Goal: Information Seeking & Learning: Learn about a topic

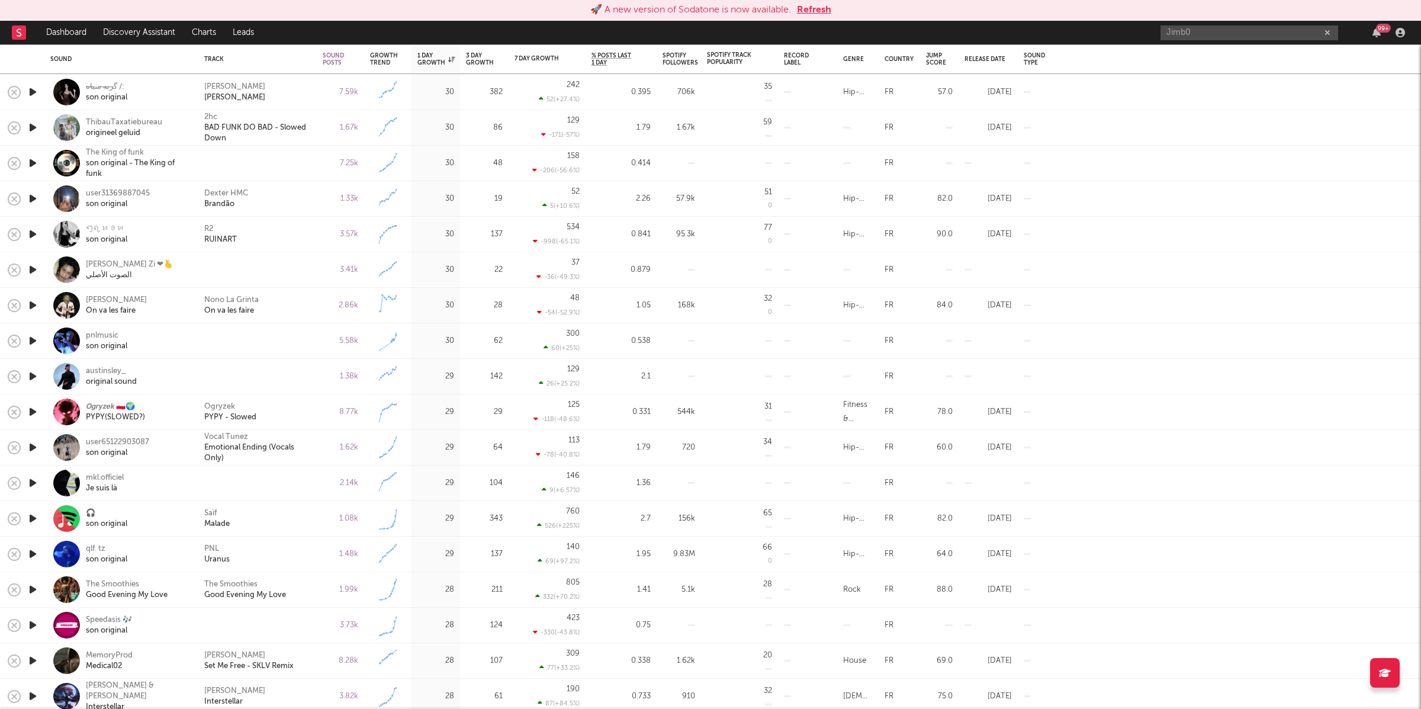
drag, startPoint x: 824, startPoint y: 7, endPoint x: 966, endPoint y: 26, distance: 143.4
click at [824, 7] on button "Refresh" at bounding box center [814, 10] width 34 height 14
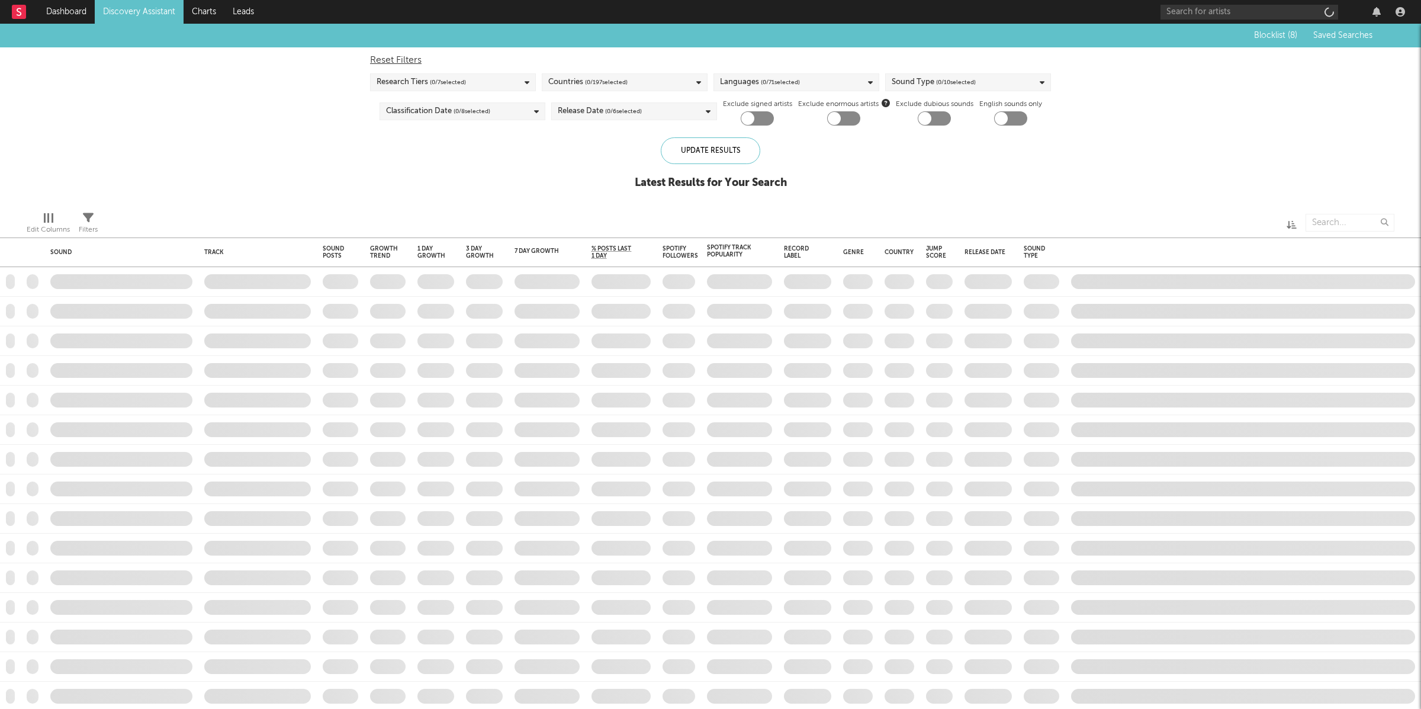
checkbox input "true"
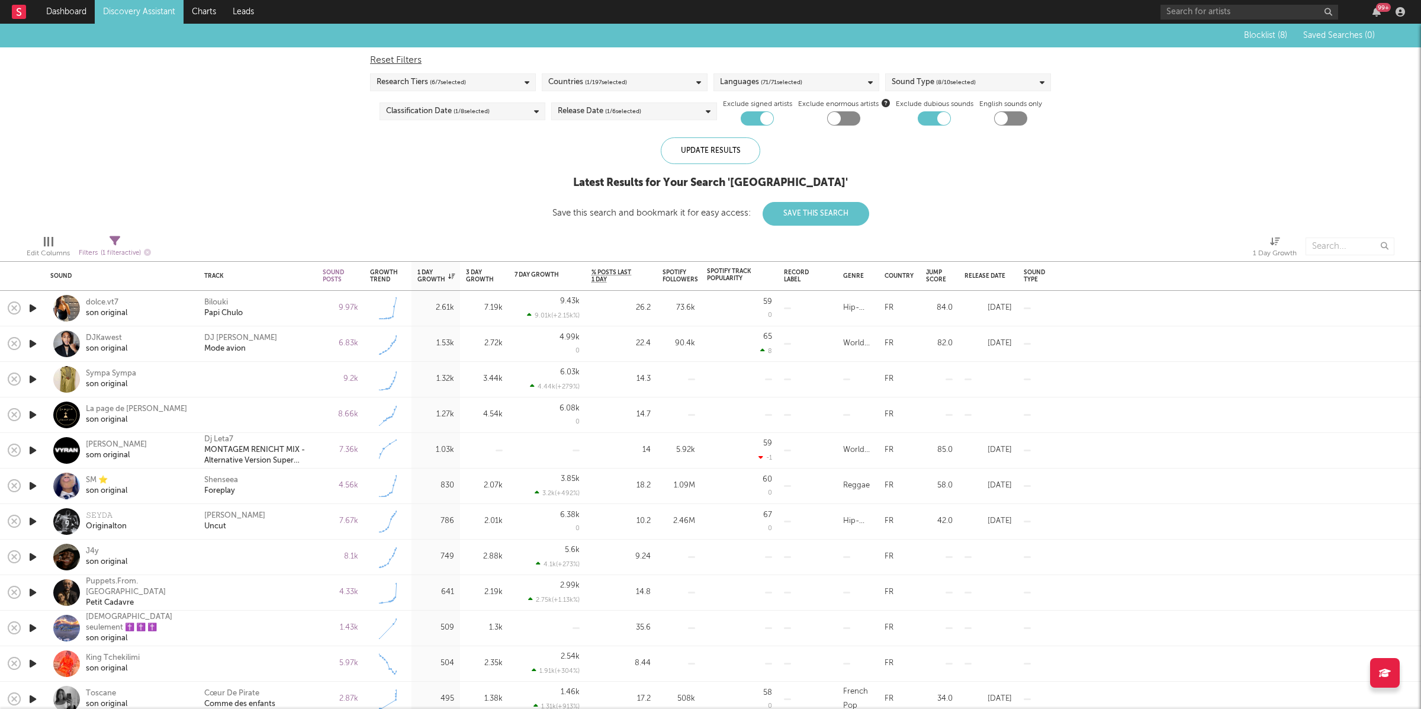
click at [134, 4] on link "Discovery Assistant" at bounding box center [139, 12] width 89 height 24
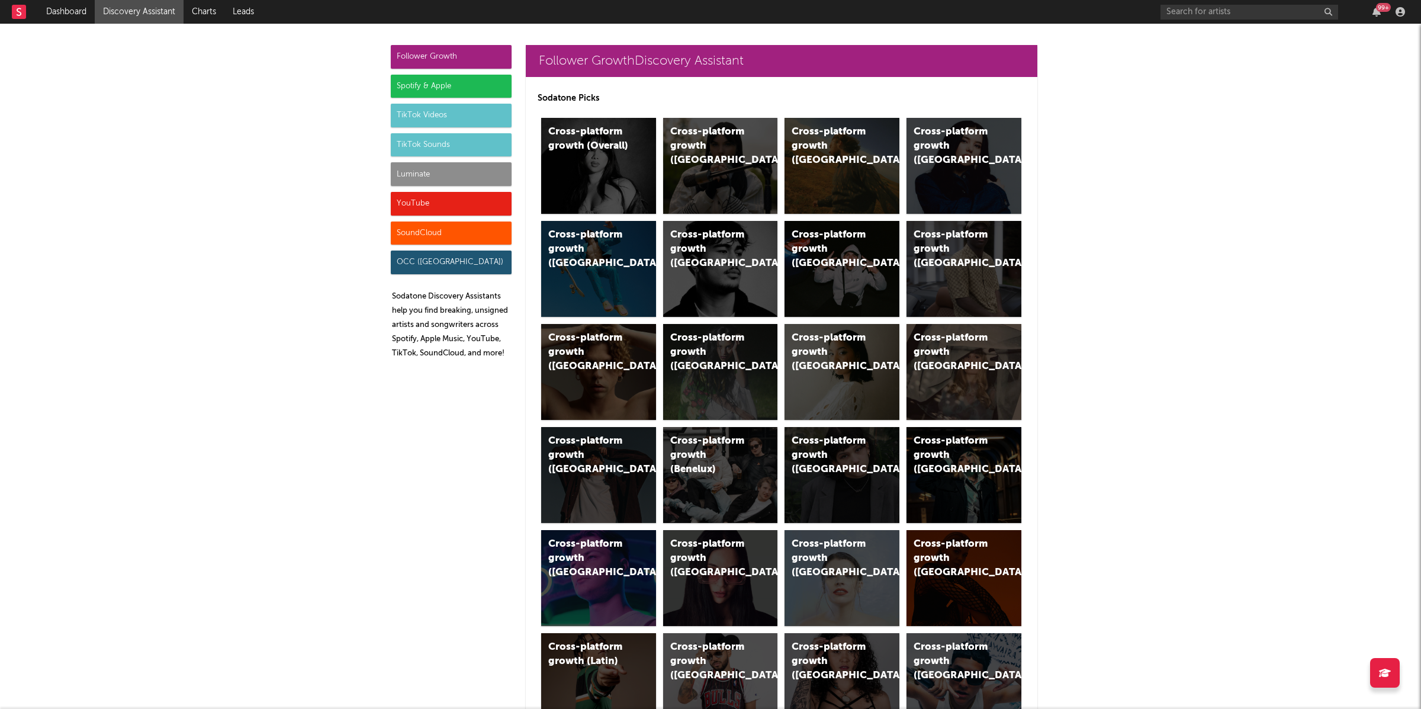
click at [472, 147] on div "TikTok Sounds" at bounding box center [451, 145] width 121 height 24
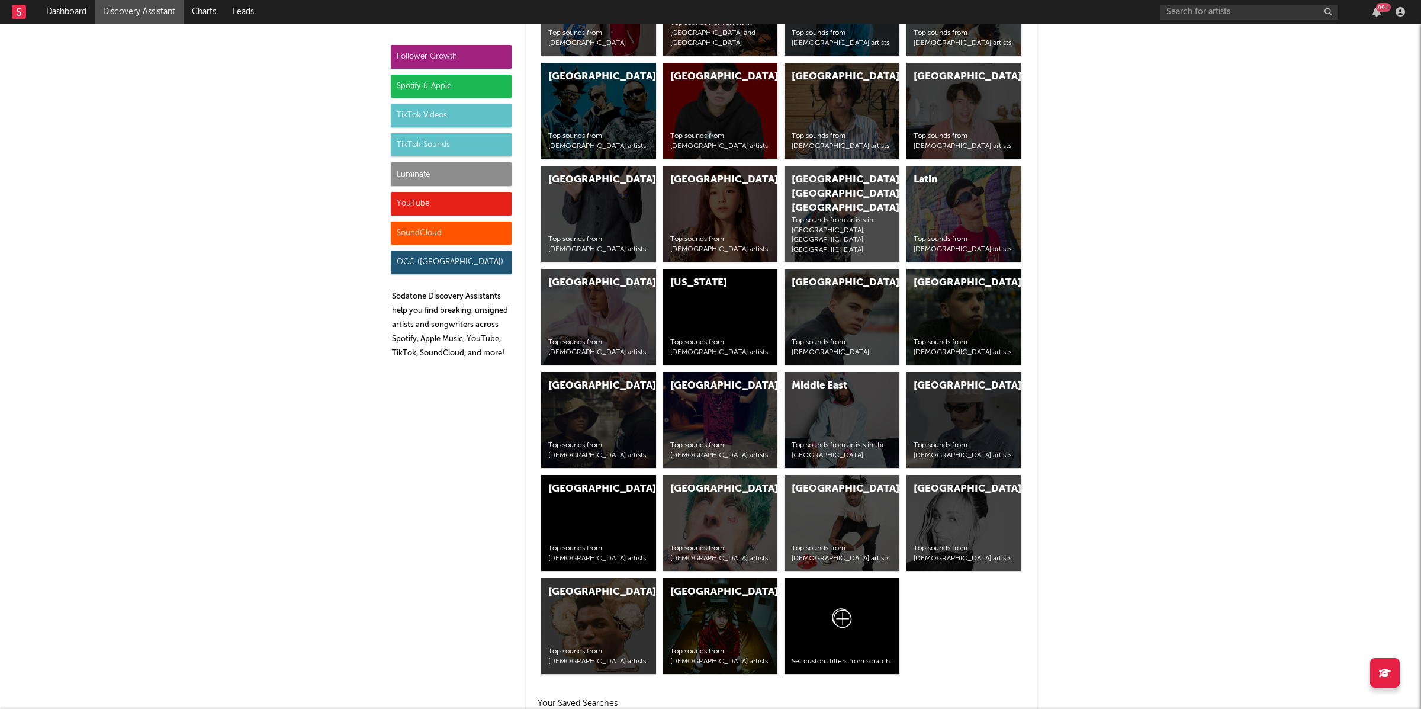
scroll to position [4546, 0]
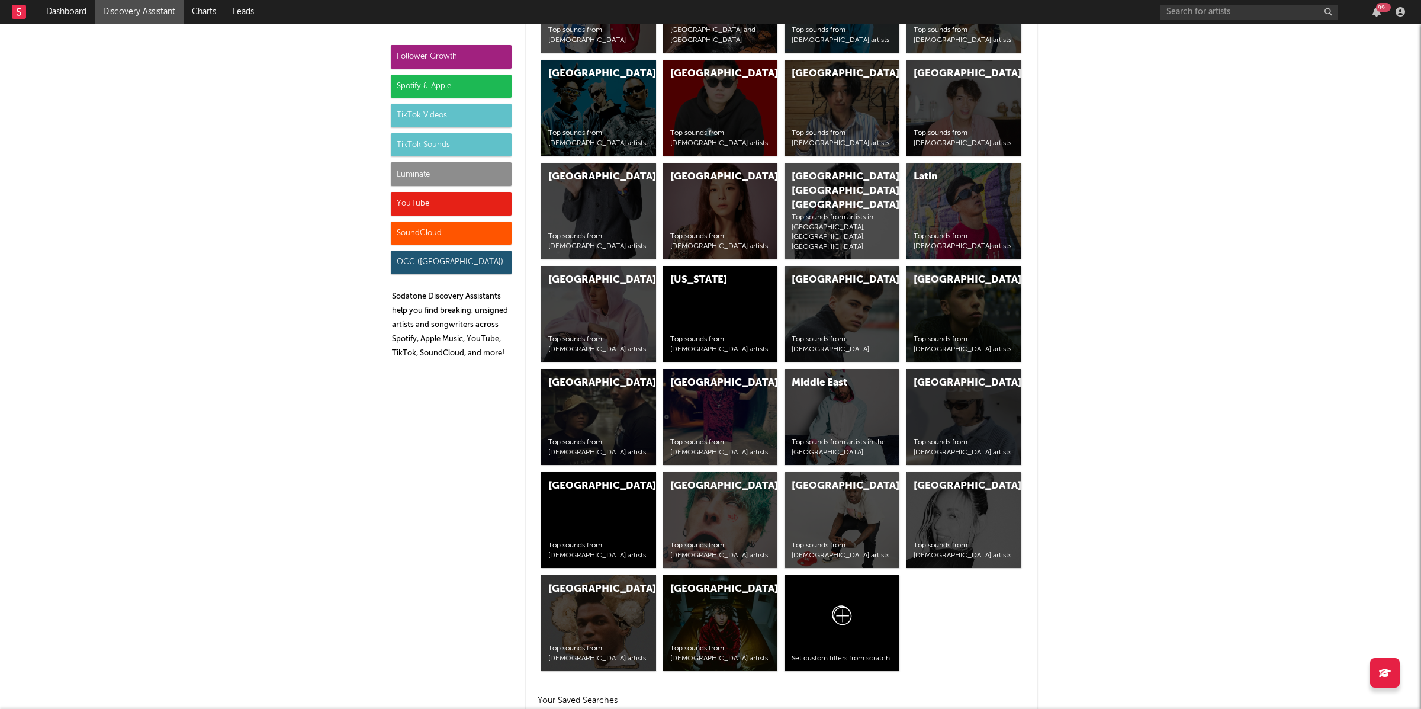
click at [431, 182] on div "Luminate" at bounding box center [451, 174] width 121 height 24
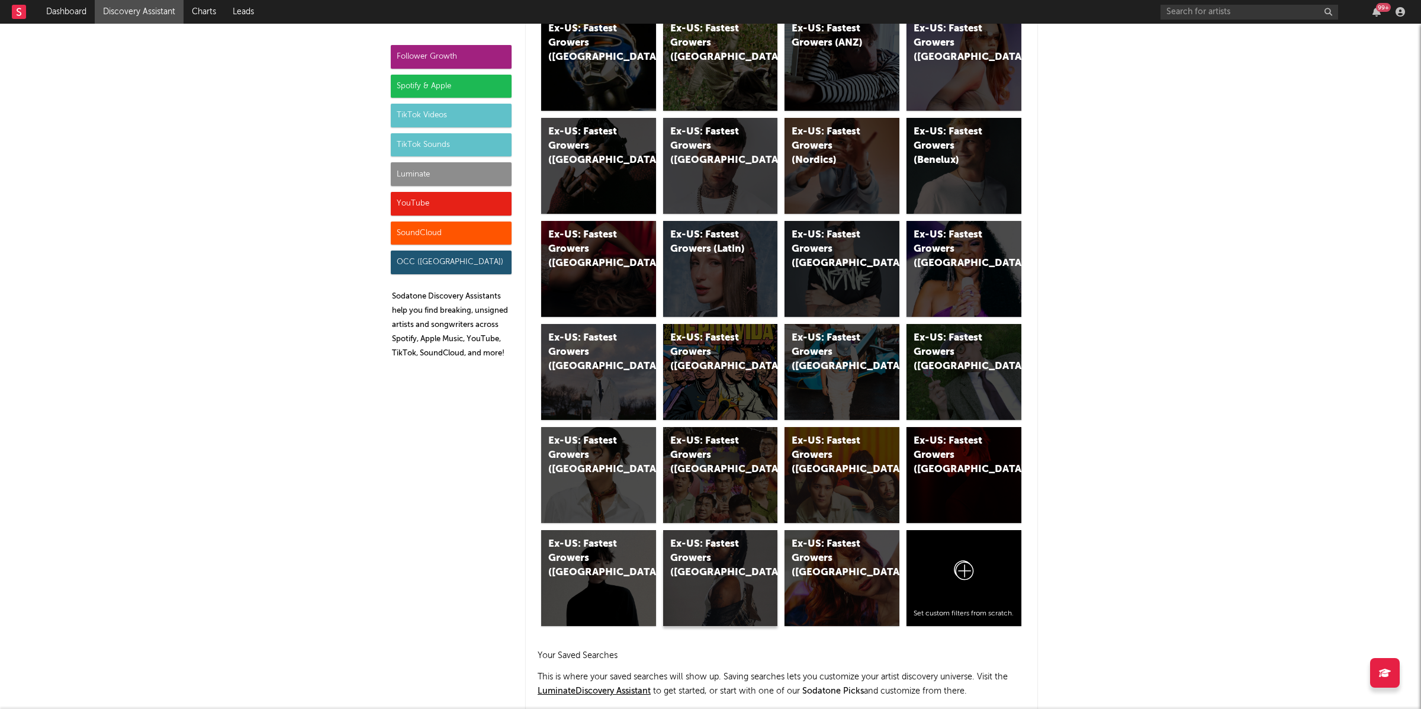
scroll to position [6082, 0]
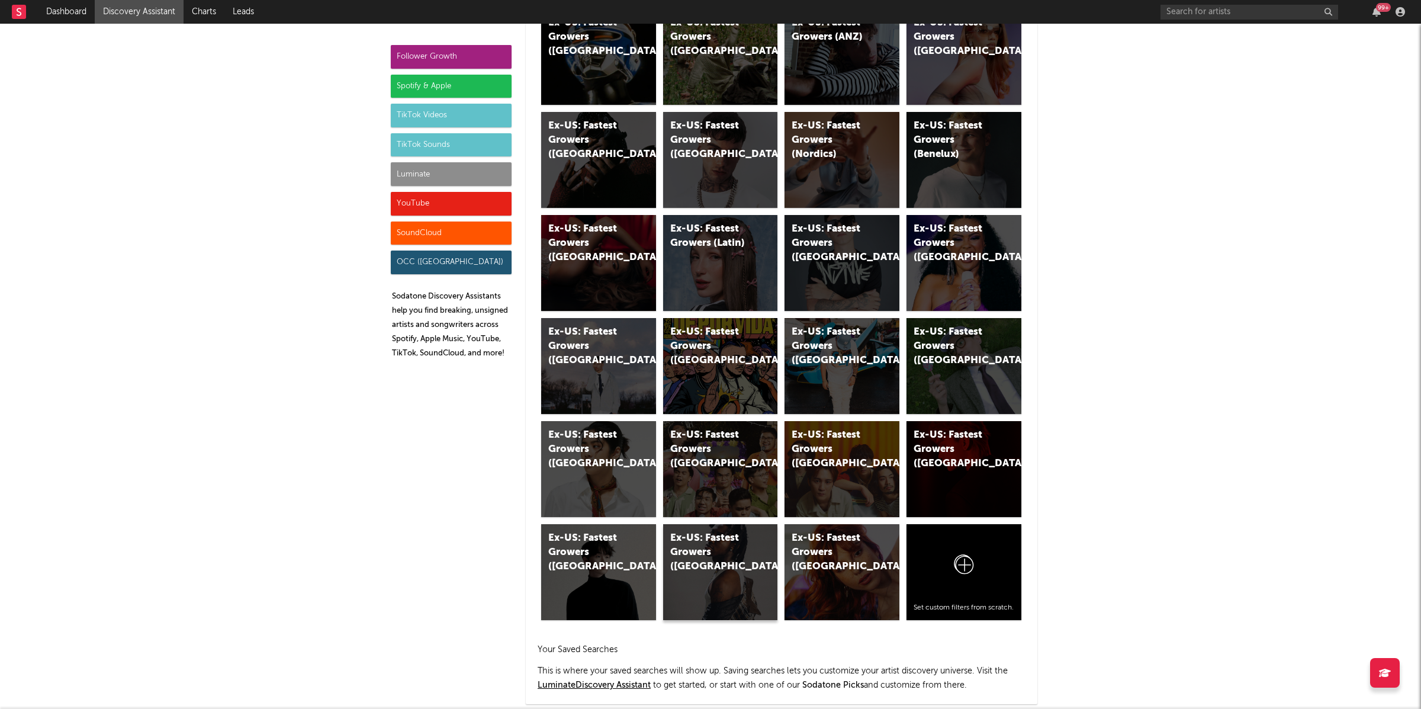
click at [729, 542] on div "Ex-US: Fastest Growers (West Africa)" at bounding box center [710, 552] width 81 height 43
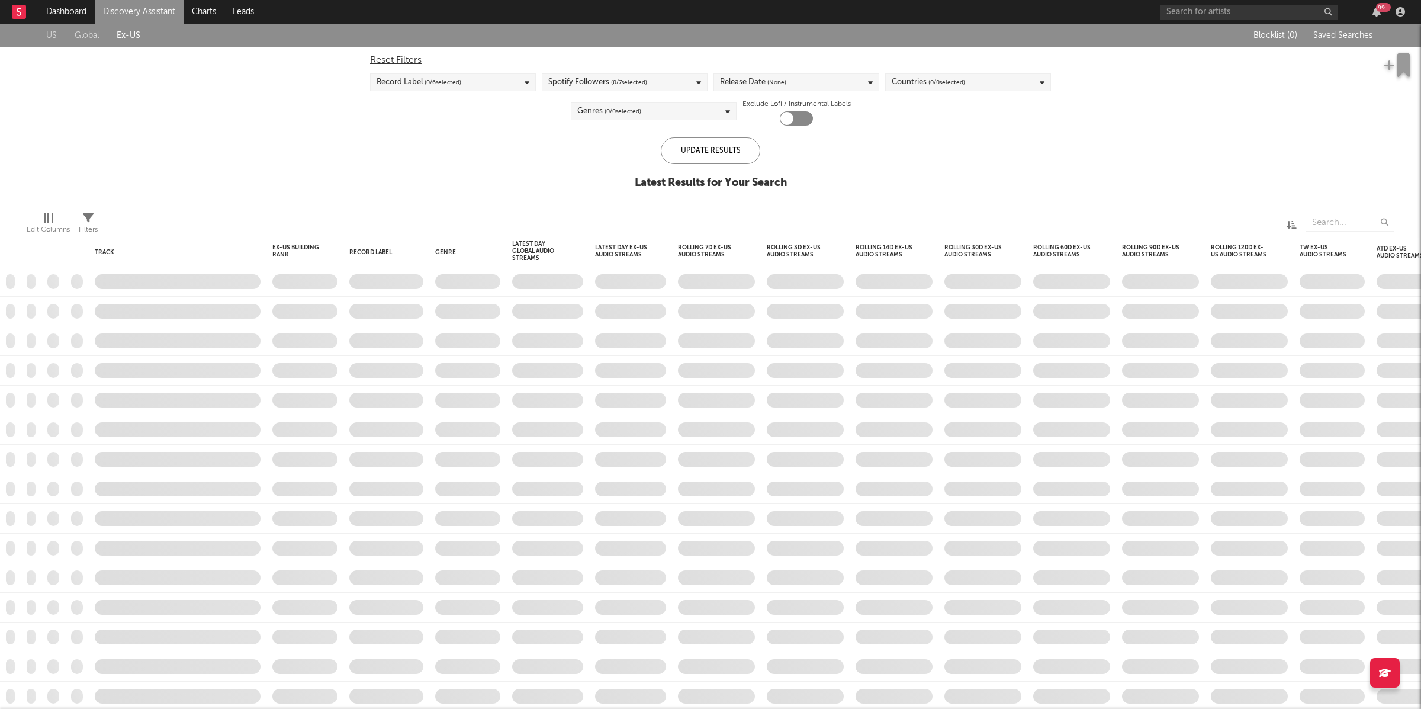
checkbox input "true"
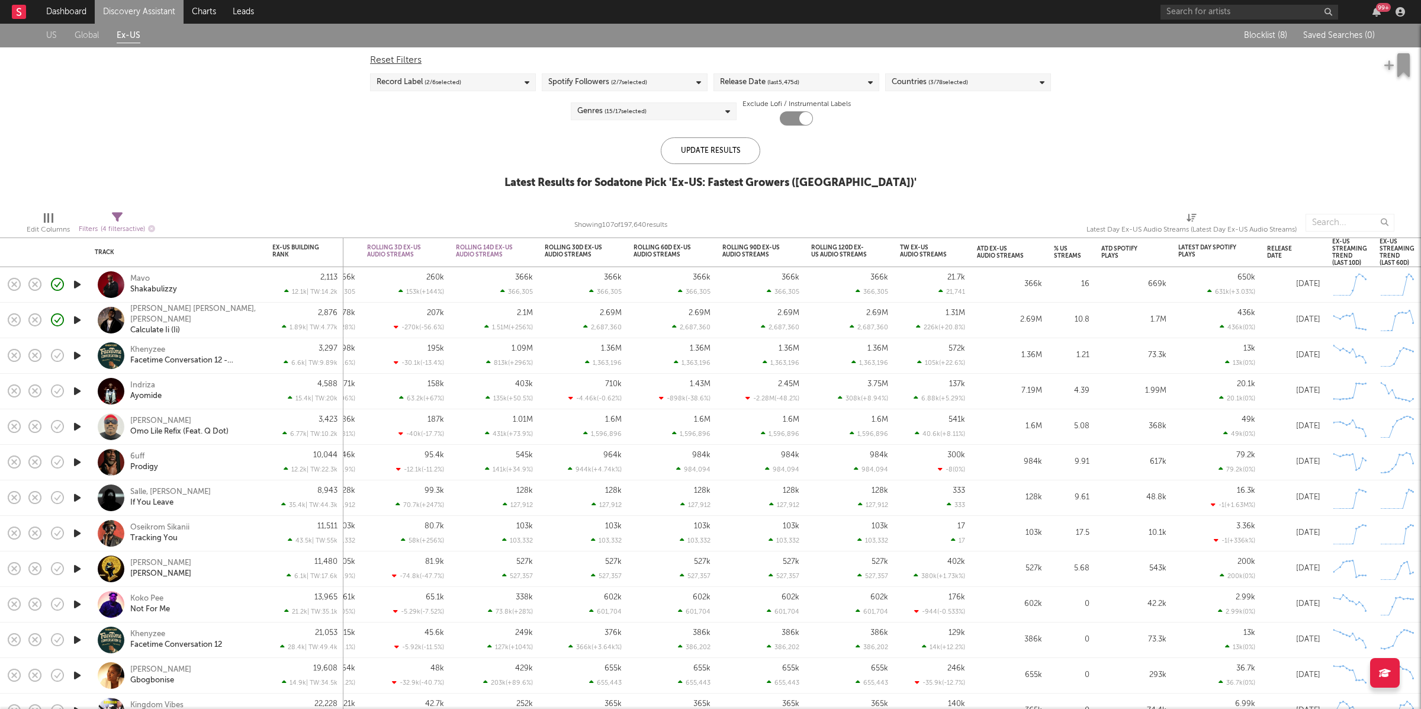
click at [226, 280] on div "Mavo Shakabulizzy" at bounding box center [193, 283] width 127 height 21
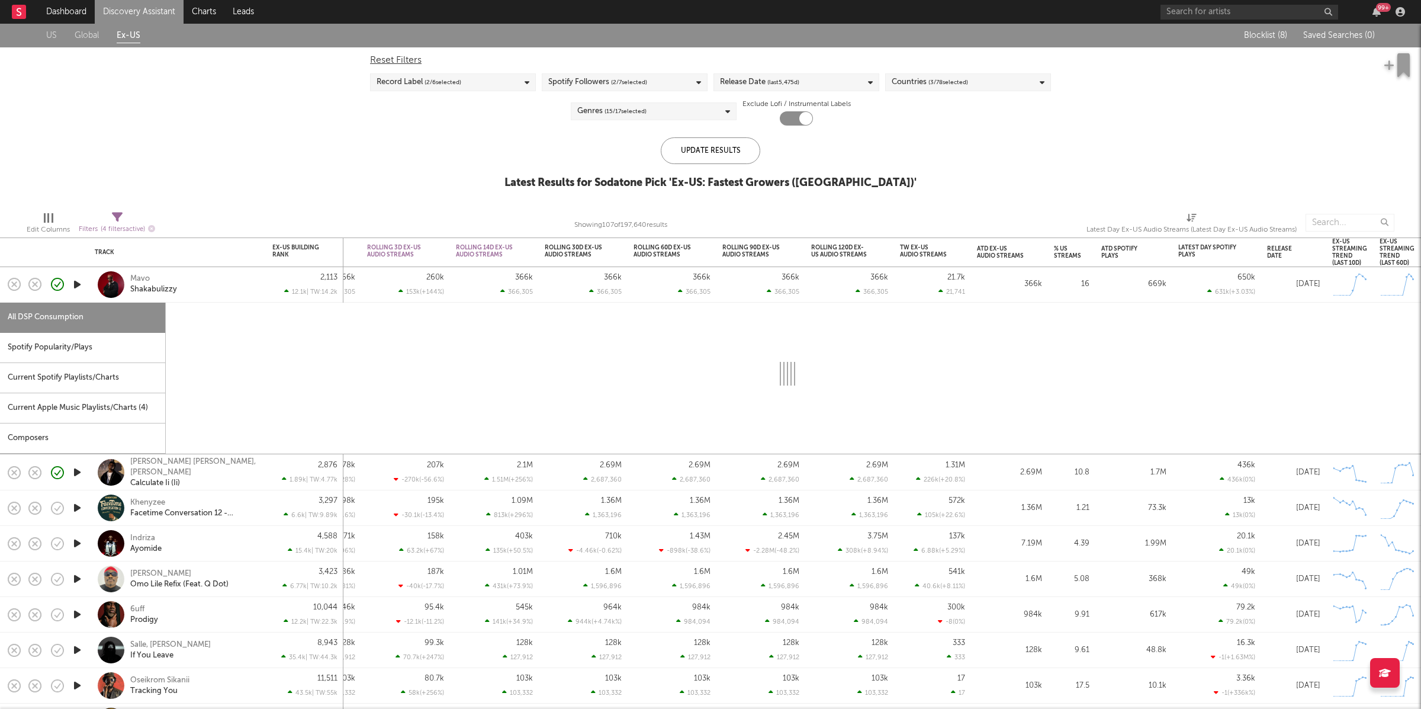
click at [100, 349] on div "Spotify Popularity/Plays" at bounding box center [82, 348] width 165 height 30
select select "1w"
